Goal: Task Accomplishment & Management: Use online tool/utility

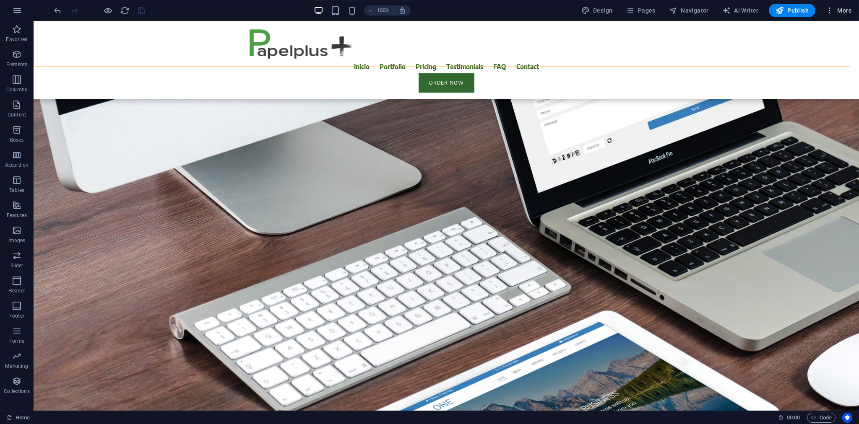
scroll to position [664, 0]
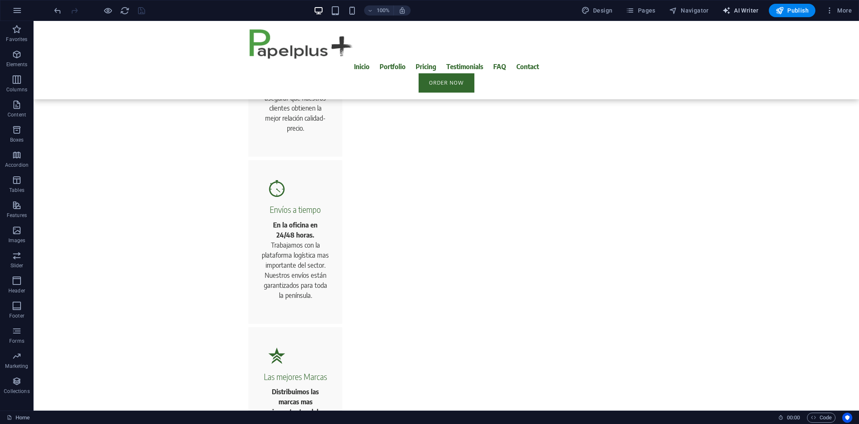
click at [727, 10] on icon "button" at bounding box center [726, 10] width 8 height 8
select select "English"
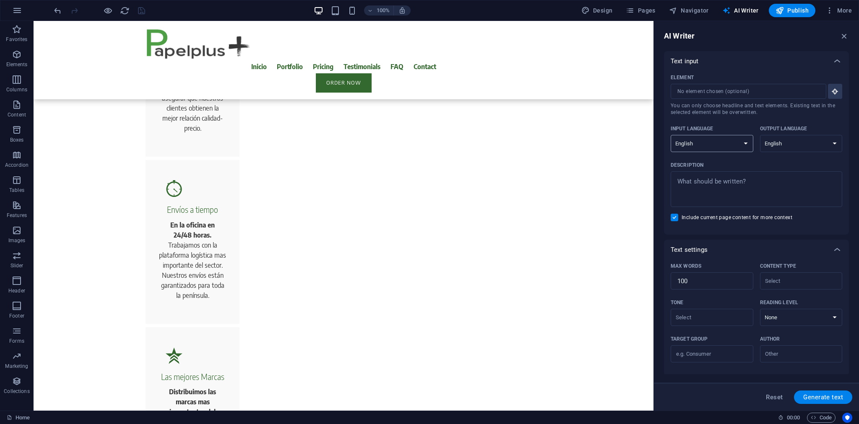
click at [743, 147] on select "Albanian Arabic Armenian Awadhi Azerbaijani Bashkir Basque Belarusian Bengali B…" at bounding box center [711, 143] width 83 height 17
select select "Spanish"
click option "Spanish" at bounding box center [0, 0] width 0 height 0
click at [760, 135] on select "Albanian Arabic Armenian Awadhi Azerbaijani Bashkir Basque Belarusian Bengali B…" at bounding box center [801, 143] width 83 height 17
select select "Spanish"
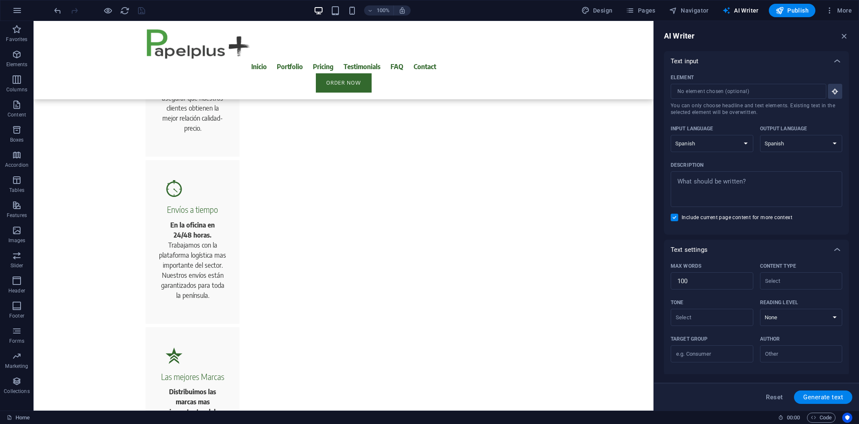
click option "Spanish" at bounding box center [0, 0] width 0 height 0
click at [827, 397] on span "Generate text" at bounding box center [823, 397] width 40 height 7
type textarea "x"
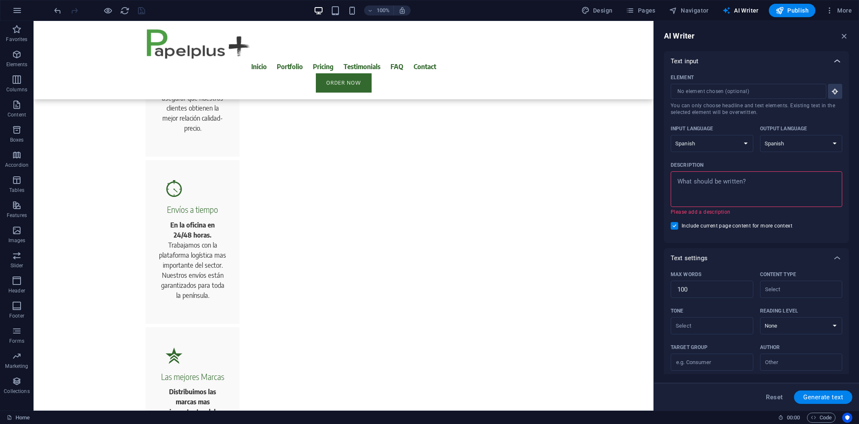
click at [832, 62] on icon at bounding box center [837, 61] width 10 height 10
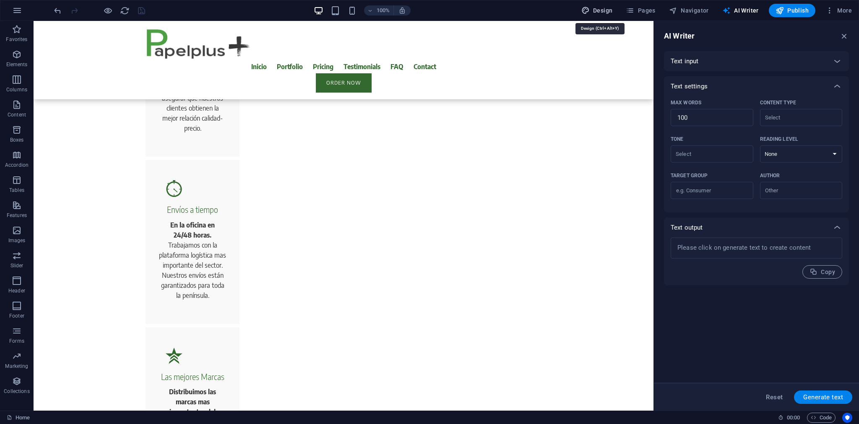
click at [590, 8] on icon "button" at bounding box center [585, 10] width 8 height 8
select select "rem"
select select "400"
select select "px"
select select "600"
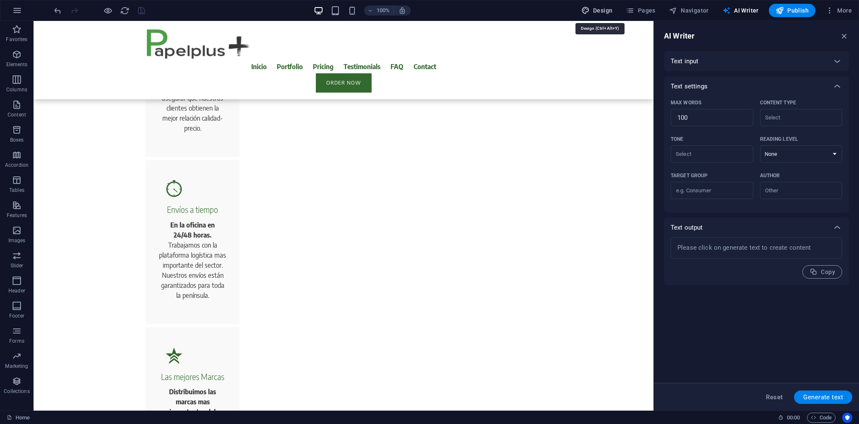
select select "px"
select select "rem"
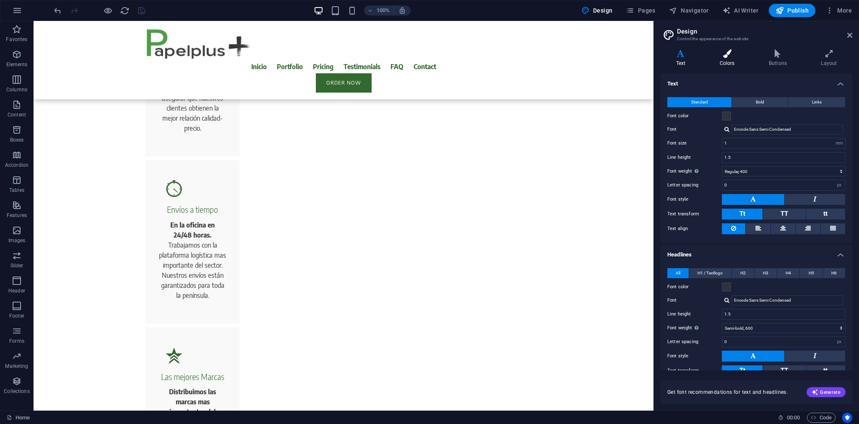
click at [728, 58] on h4 "Colors" at bounding box center [728, 58] width 49 height 18
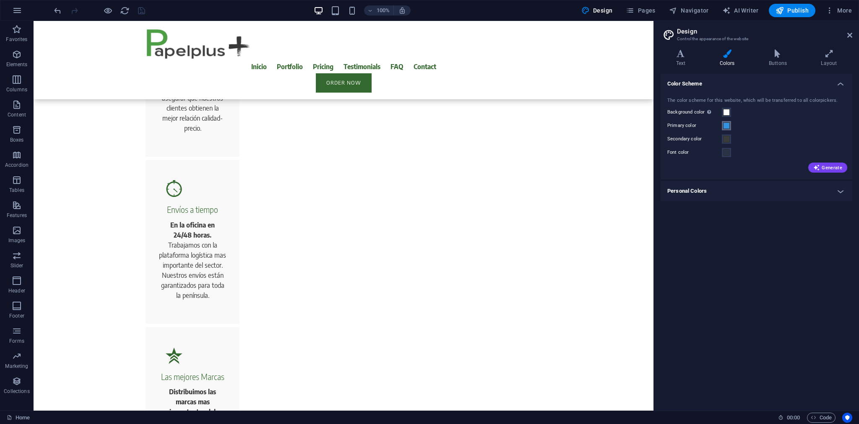
click at [728, 127] on span at bounding box center [726, 125] width 7 height 7
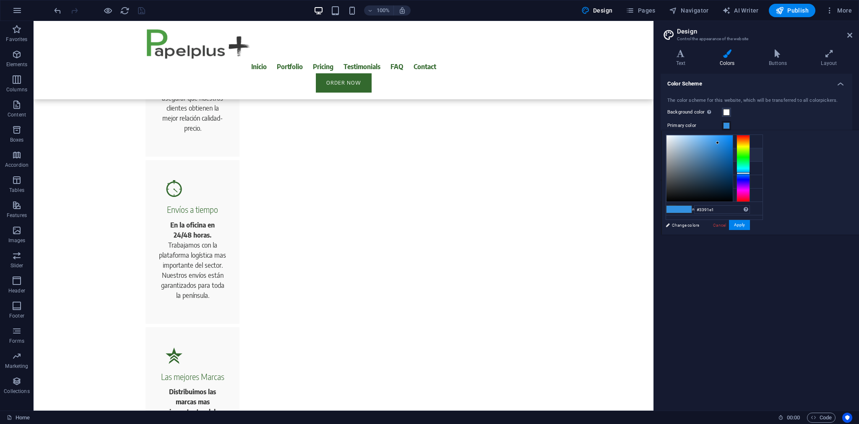
click at [672, 152] on icon at bounding box center [673, 155] width 6 height 6
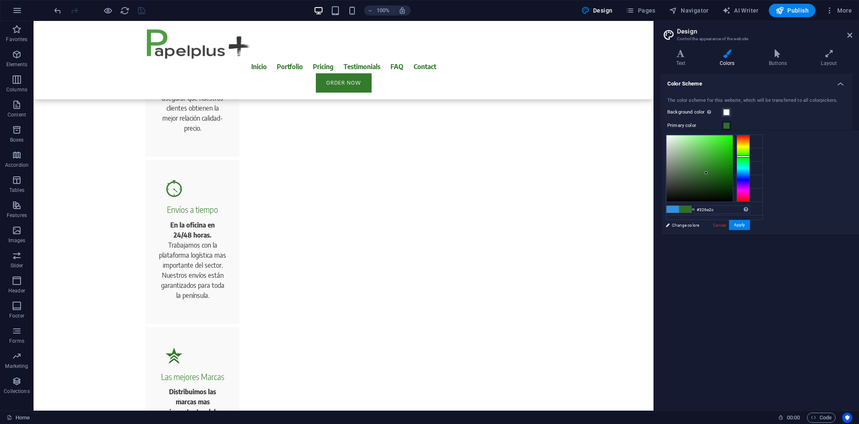
type input "#336e2d"
click at [706, 172] on div at bounding box center [705, 172] width 3 height 3
click at [672, 154] on icon at bounding box center [673, 155] width 6 height 6
click at [750, 224] on button "Apply" at bounding box center [739, 225] width 21 height 10
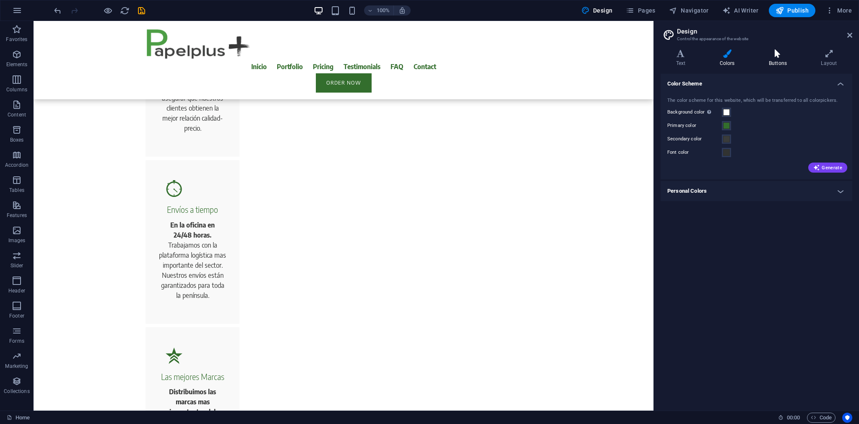
click at [776, 55] on icon at bounding box center [777, 53] width 49 height 8
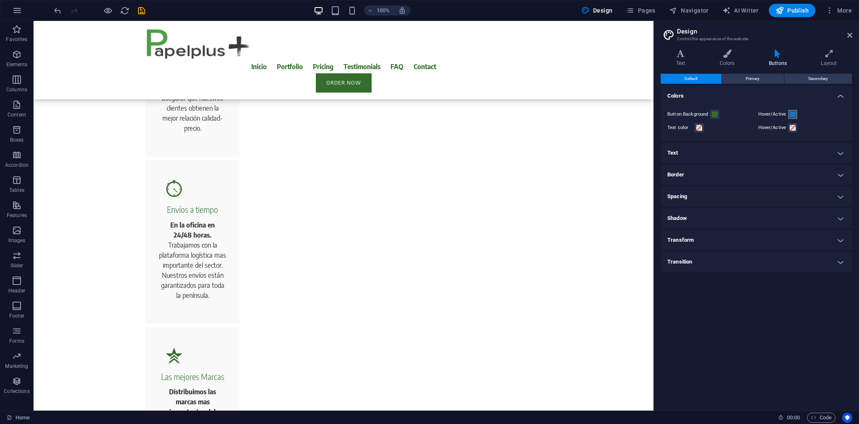
click at [790, 116] on span at bounding box center [792, 114] width 7 height 7
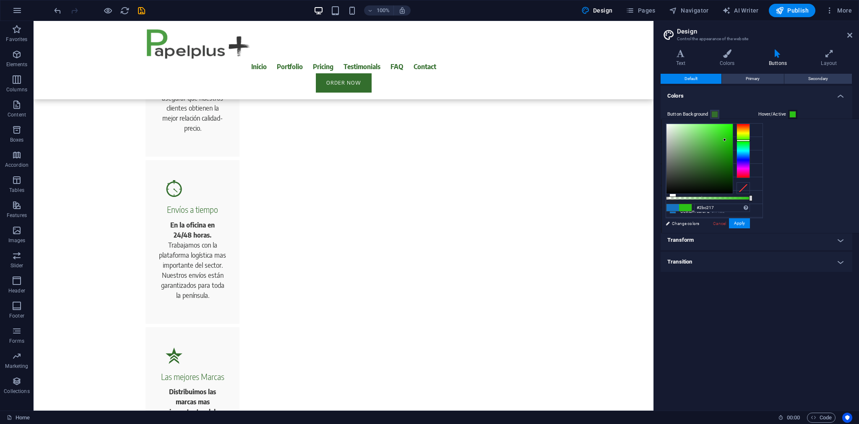
drag, startPoint x: 845, startPoint y: 153, endPoint x: 847, endPoint y: 140, distance: 13.1
click at [750, 140] on div at bounding box center [742, 151] width 13 height 55
click at [750, 143] on div at bounding box center [742, 143] width 13 height 2
type input "#1ac13e"
click at [725, 140] on div at bounding box center [723, 140] width 3 height 3
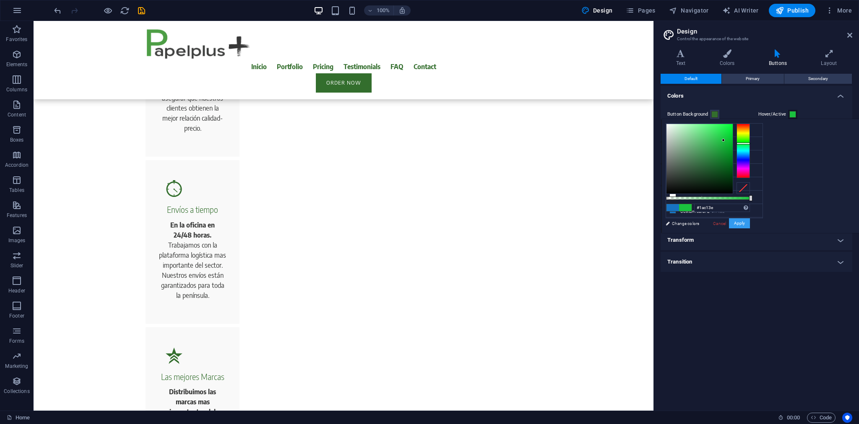
click at [750, 222] on button "Apply" at bounding box center [739, 223] width 21 height 10
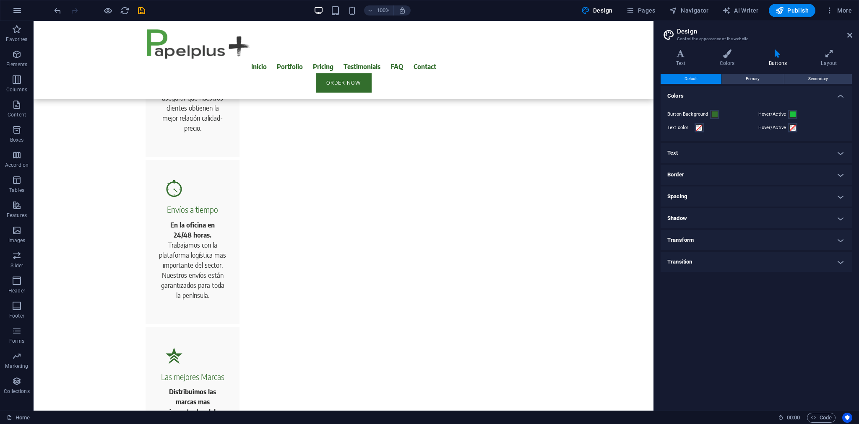
click at [766, 153] on h4 "Text" at bounding box center [756, 153] width 192 height 20
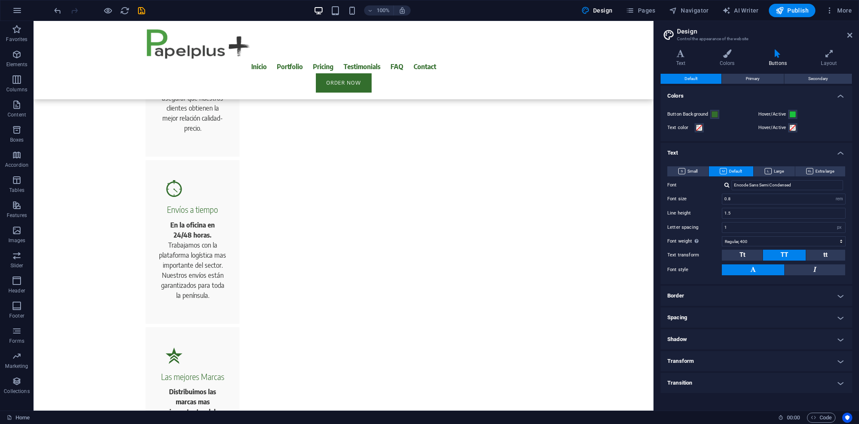
click at [766, 153] on h4 "Text" at bounding box center [756, 150] width 192 height 15
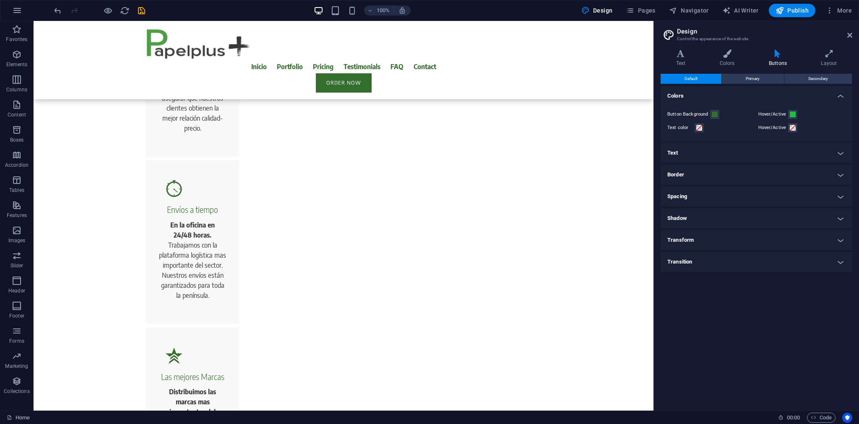
click at [766, 153] on h4 "Text" at bounding box center [756, 153] width 192 height 20
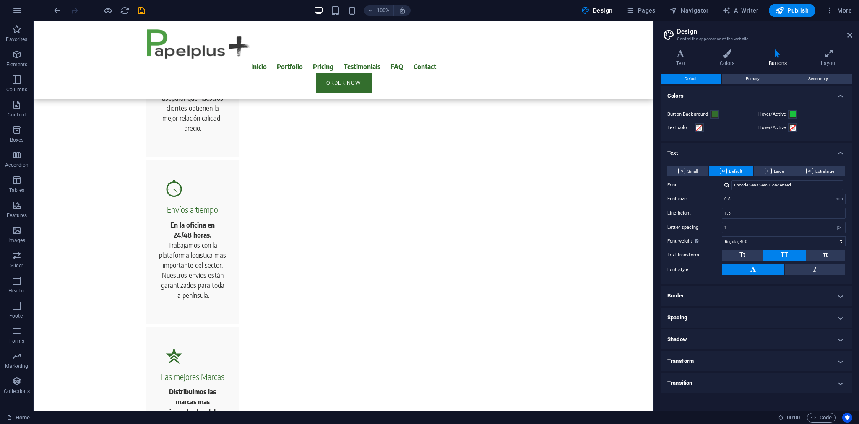
click at [766, 153] on h4 "Text" at bounding box center [756, 150] width 192 height 15
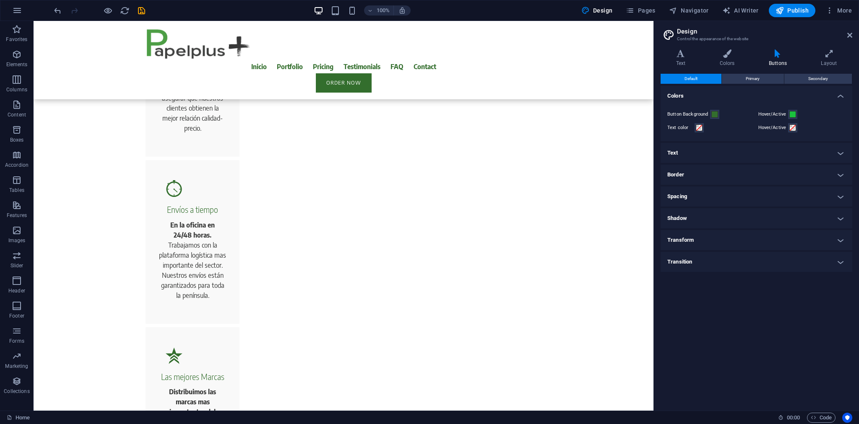
scroll to position [0, 0]
click at [849, 38] on icon at bounding box center [849, 35] width 5 height 7
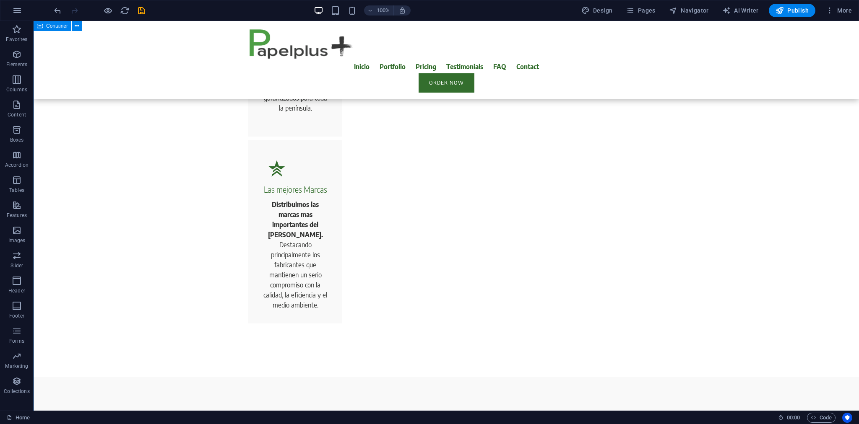
scroll to position [708, 0]
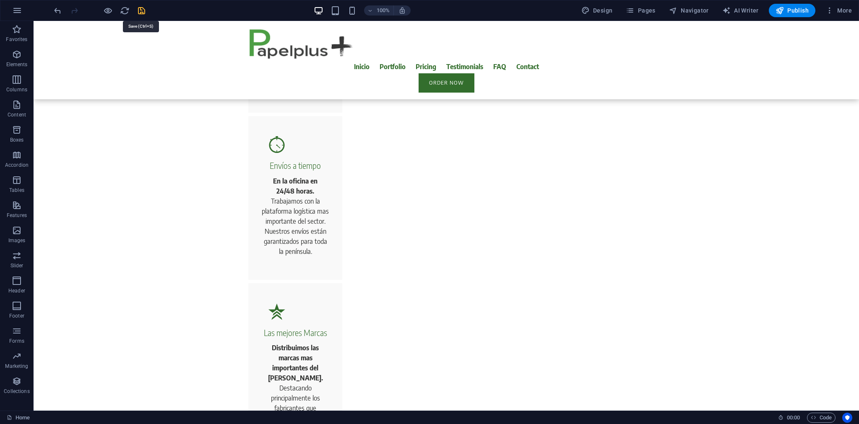
click at [143, 11] on icon "save" at bounding box center [142, 11] width 10 height 10
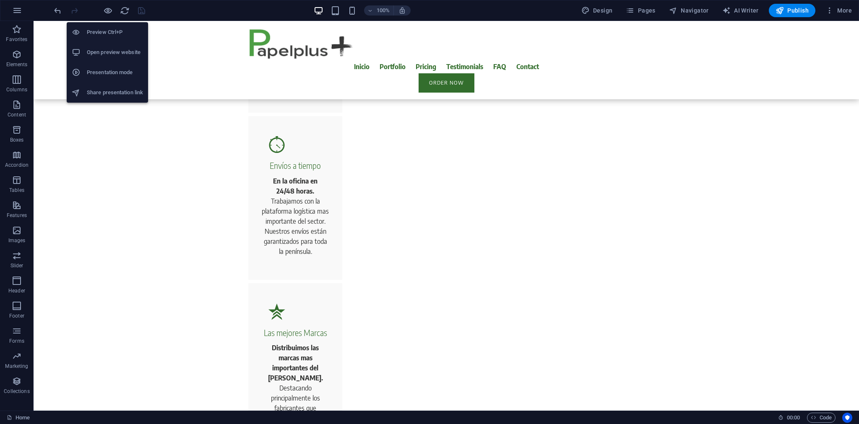
click at [110, 52] on h6 "Open preview website" at bounding box center [115, 52] width 56 height 10
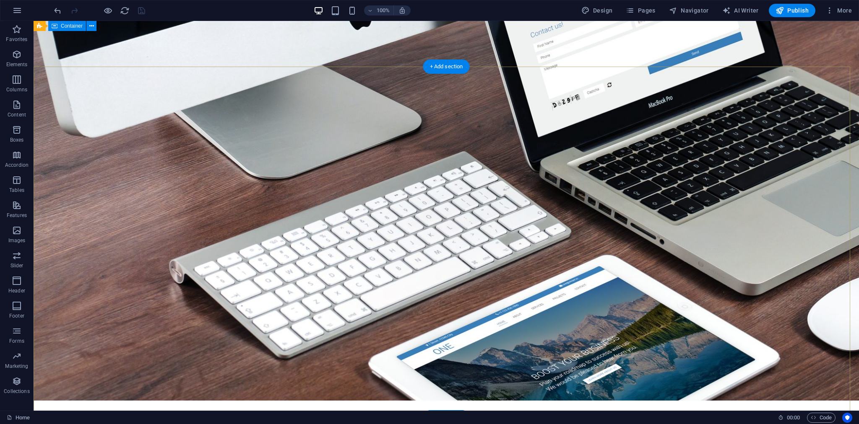
scroll to position [0, 0]
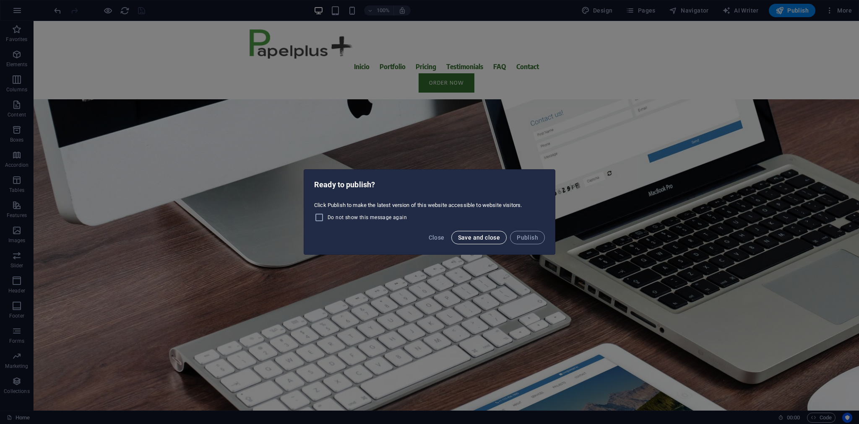
click at [483, 238] on span "Save and close" at bounding box center [479, 237] width 42 height 7
